Goal: Information Seeking & Learning: Find specific fact

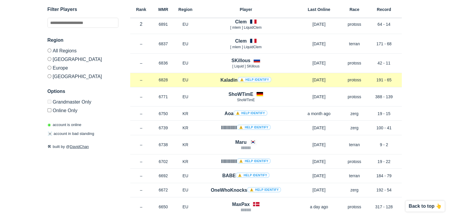
scroll to position [89, 0]
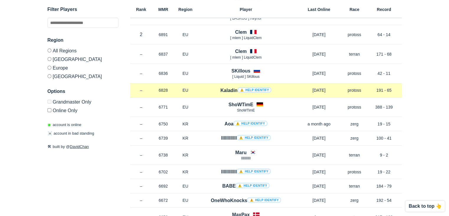
click at [247, 88] on link "⚠️ Help identify" at bounding box center [255, 89] width 34 height 5
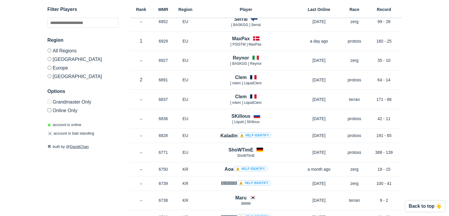
scroll to position [0, 0]
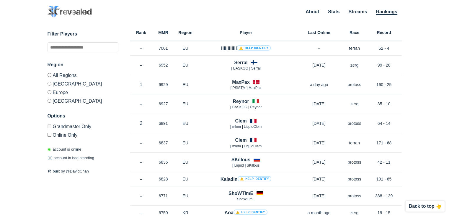
click at [57, 102] on label "[GEOGRAPHIC_DATA]" at bounding box center [83, 99] width 71 height 7
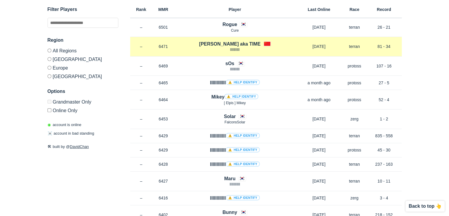
scroll to position [295, 0]
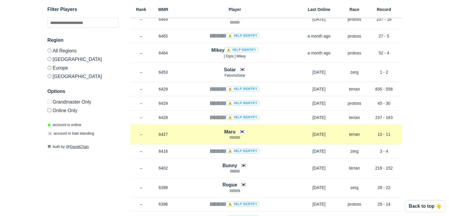
click at [234, 130] on h4 "Maru" at bounding box center [229, 131] width 11 height 7
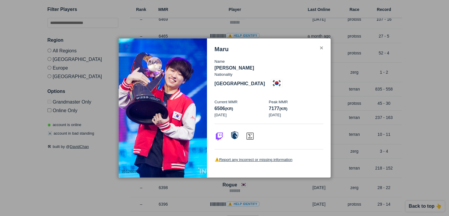
click at [234, 131] on img at bounding box center [234, 134] width 9 height 9
click at [152, 21] on div at bounding box center [224, 108] width 449 height 216
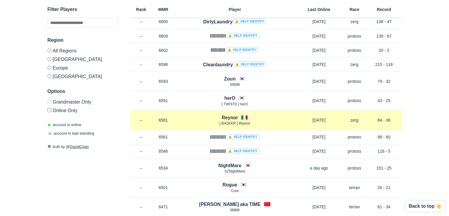
scroll to position [0, 0]
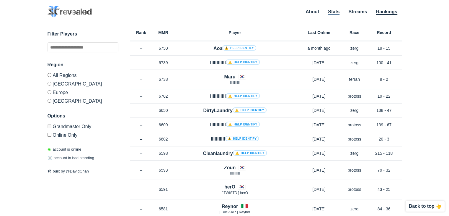
click at [329, 12] on link "Stats" at bounding box center [334, 12] width 12 height 6
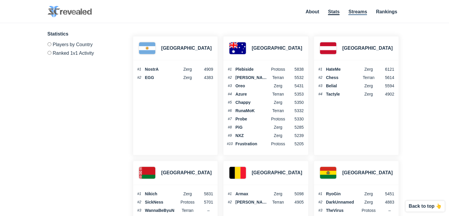
click at [364, 12] on link "Streams" at bounding box center [358, 12] width 19 height 6
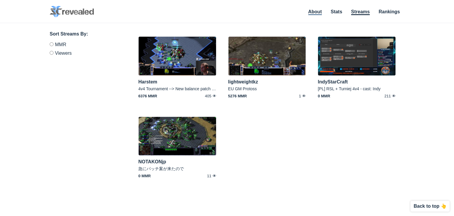
click at [312, 13] on link "About" at bounding box center [315, 12] width 14 height 6
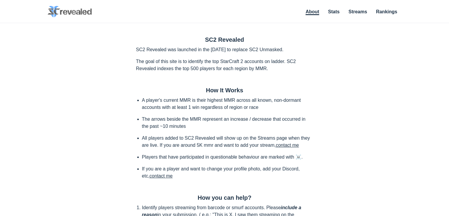
click at [77, 12] on img at bounding box center [70, 12] width 44 height 12
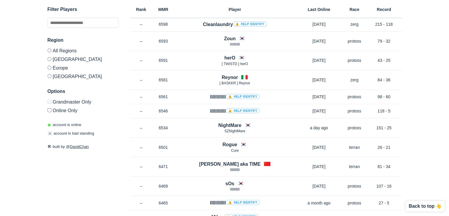
scroll to position [266, 0]
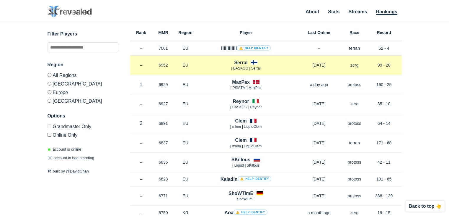
click at [246, 63] on h4 "Serral" at bounding box center [240, 62] width 13 height 7
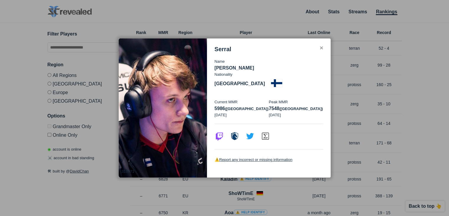
click at [354, 102] on div at bounding box center [224, 108] width 449 height 216
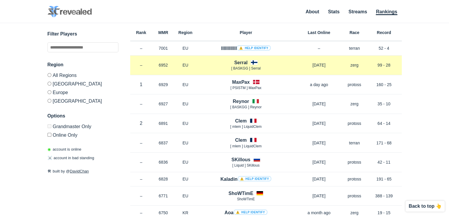
click at [325, 66] on p "[DATE]" at bounding box center [319, 65] width 47 height 6
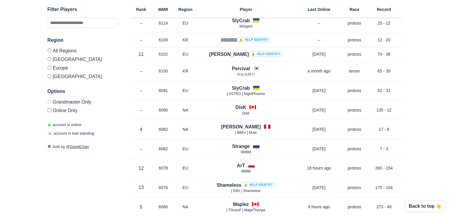
scroll to position [1949, 0]
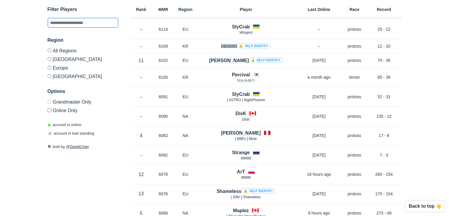
click at [82, 25] on input "text" at bounding box center [83, 23] width 71 height 10
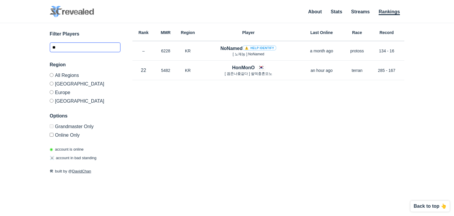
type input "*"
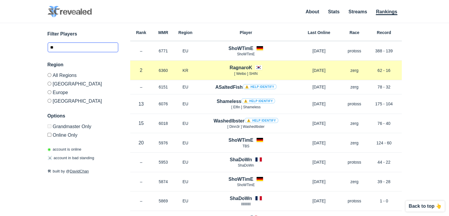
type input "**"
click at [246, 68] on h4 "RagnaroK" at bounding box center [241, 67] width 22 height 7
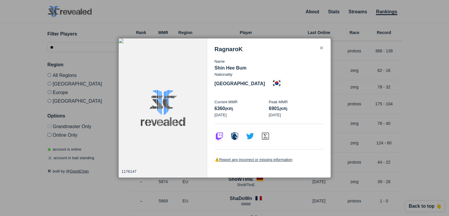
click at [415, 63] on div at bounding box center [224, 108] width 449 height 216
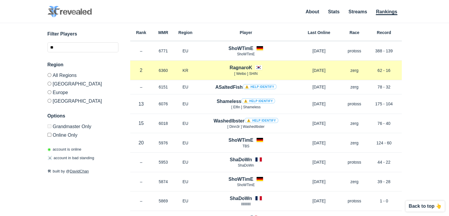
click at [245, 69] on h4 "RagnaroK" at bounding box center [241, 67] width 22 height 7
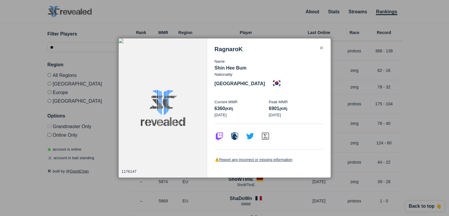
drag, startPoint x: 273, startPoint y: 101, endPoint x: 307, endPoint y: 104, distance: 34.4
click at [304, 105] on p "6901 (kr)" at bounding box center [296, 108] width 54 height 7
click at [307, 105] on p "6901 (kr)" at bounding box center [296, 108] width 54 height 7
drag, startPoint x: 297, startPoint y: 109, endPoint x: 258, endPoint y: 111, distance: 38.2
click at [260, 111] on div "Current MMR 6360 (kr) September 13, 2025 Peak MMR 6901 (kr) December 2, 2021" at bounding box center [269, 108] width 109 height 19
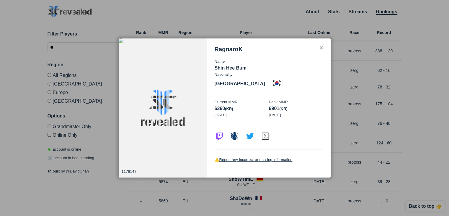
click at [258, 112] on p "September 13, 2025" at bounding box center [242, 115] width 54 height 6
drag, startPoint x: 247, startPoint y: 108, endPoint x: 215, endPoint y: 96, distance: 33.8
click at [215, 99] on div "Current MMR 6360 (kr) September 13, 2025" at bounding box center [242, 108] width 54 height 19
click at [236, 99] on p "Current MMR" at bounding box center [242, 102] width 54 height 6
drag, startPoint x: 240, startPoint y: 102, endPoint x: 212, endPoint y: 102, distance: 28.1
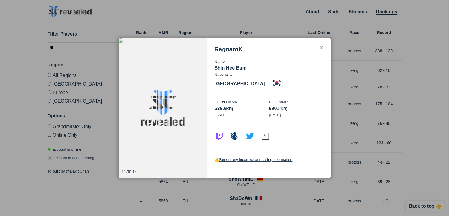
click at [212, 102] on div "RagnaroK Name Shin Hee Bum Nationality South Korea Current MMR 6360 (kr) Septem…" at bounding box center [268, 107] width 123 height 139
click at [178, 122] on img at bounding box center [163, 107] width 89 height 139
click at [266, 130] on img at bounding box center [265, 134] width 9 height 9
